Goal: Entertainment & Leisure: Consume media (video, audio)

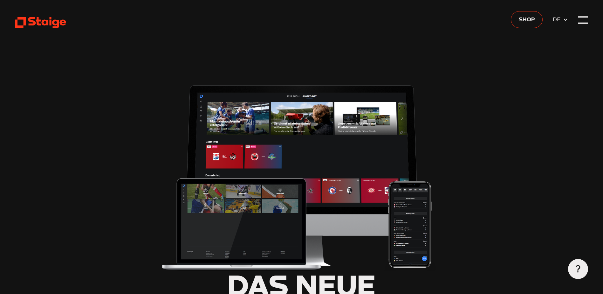
type input "0.8"
click at [561, 19] on span "DE" at bounding box center [558, 19] width 10 height 9
click at [268, 181] on img at bounding box center [301, 175] width 283 height 191
click at [268, 178] on img at bounding box center [301, 175] width 283 height 191
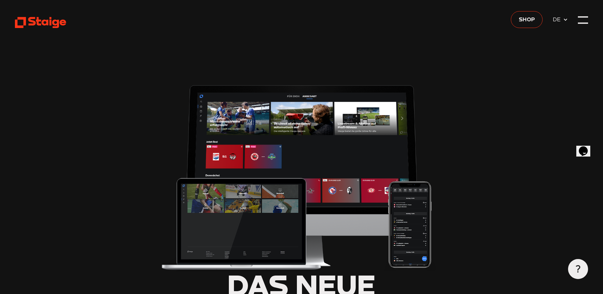
click at [268, 178] on img at bounding box center [301, 175] width 283 height 191
click at [45, 23] on icon at bounding box center [40, 22] width 51 height 12
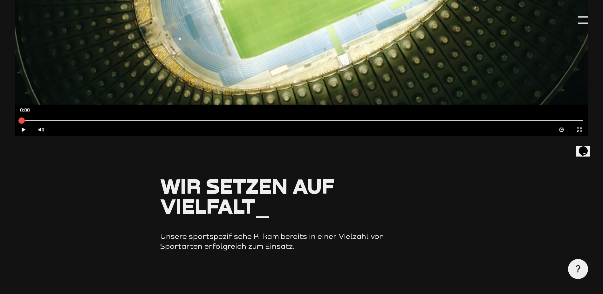
scroll to position [636, 0]
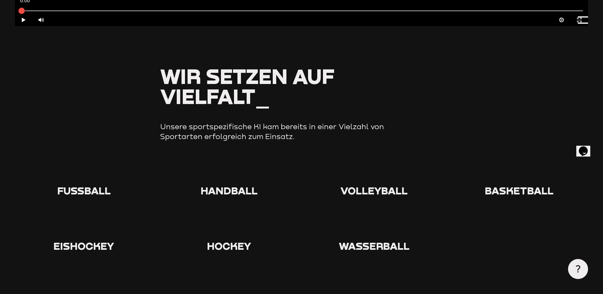
click at [78, 184] on div at bounding box center [84, 172] width 138 height 23
click at [79, 189] on span "Fußball" at bounding box center [83, 190] width 53 height 12
click at [74, 161] on use at bounding box center [74, 161] width 0 height 0
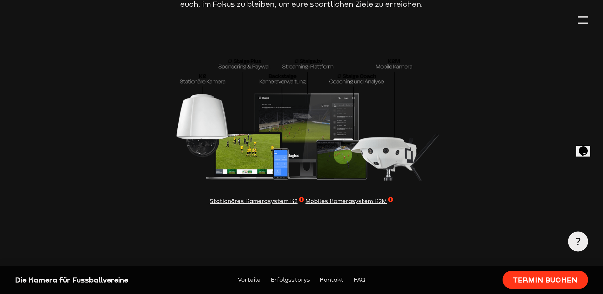
scroll to position [1940, 0]
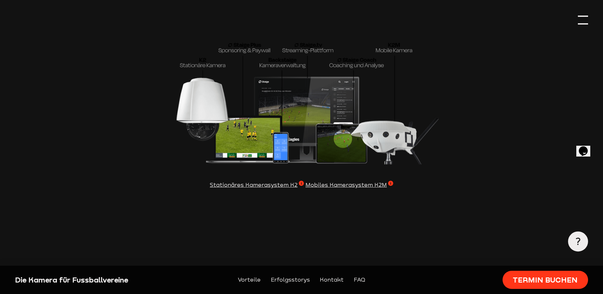
click at [580, 21] on div at bounding box center [583, 20] width 10 height 10
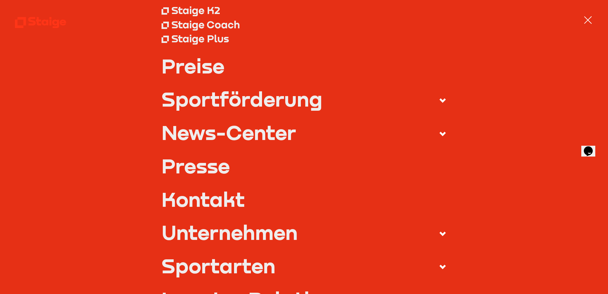
scroll to position [191, 0]
